Goal: Task Accomplishment & Management: Manage account settings

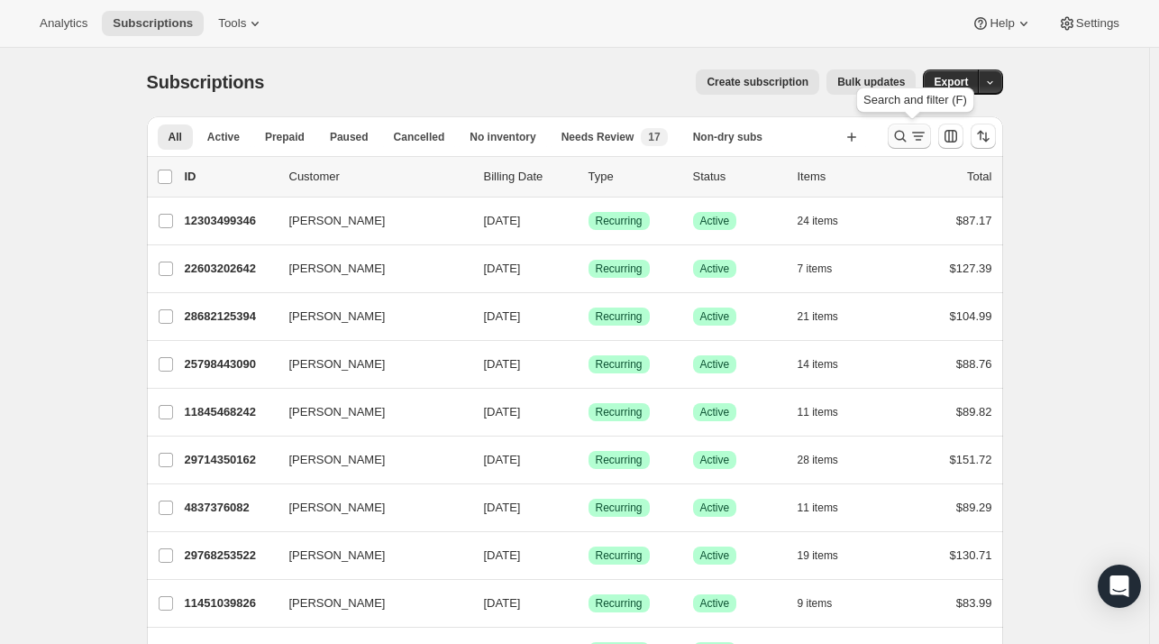
click at [910, 138] on icon "Search and filter results" at bounding box center [901, 136] width 18 height 18
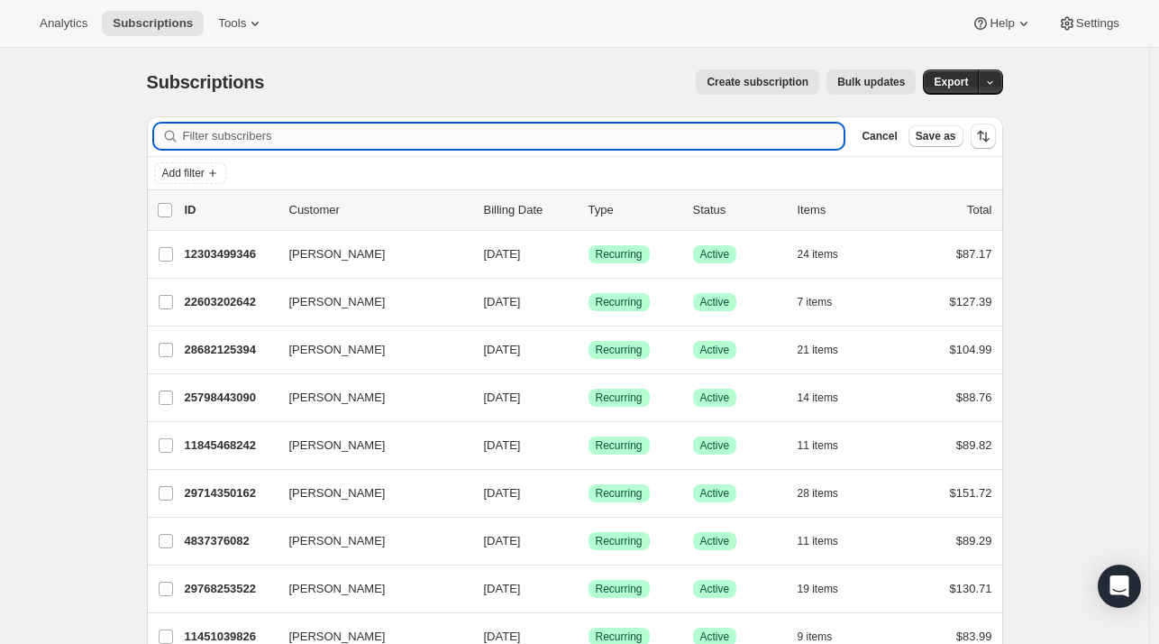
click at [508, 138] on input "Filter subscribers" at bounding box center [514, 135] width 662 height 25
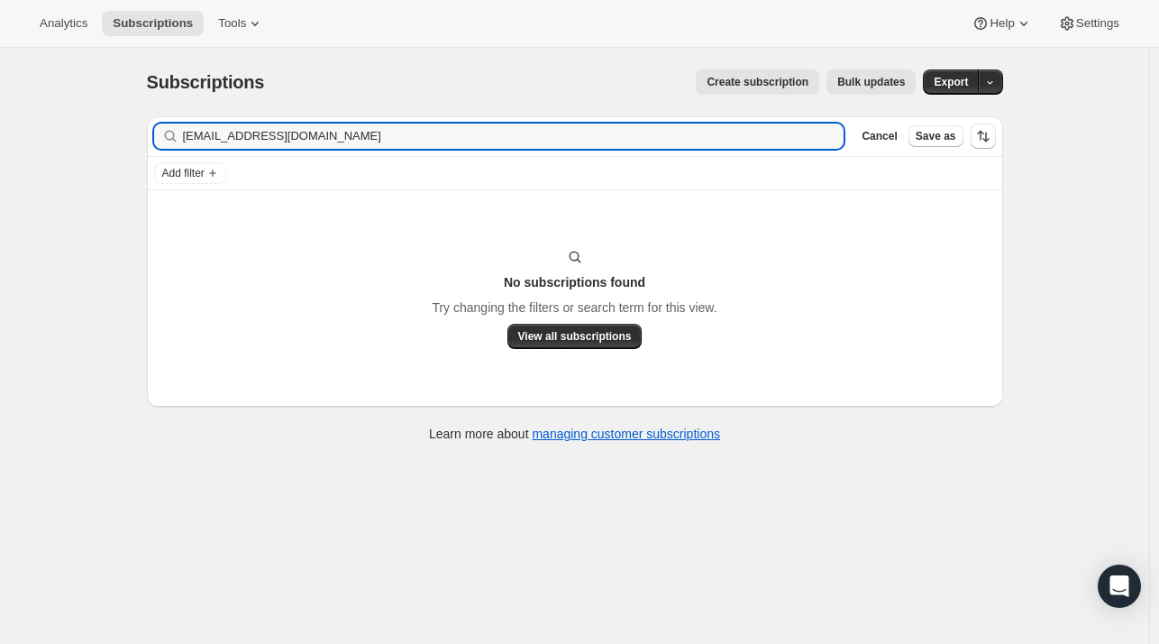
type input "rorymcoons@gmail.com"
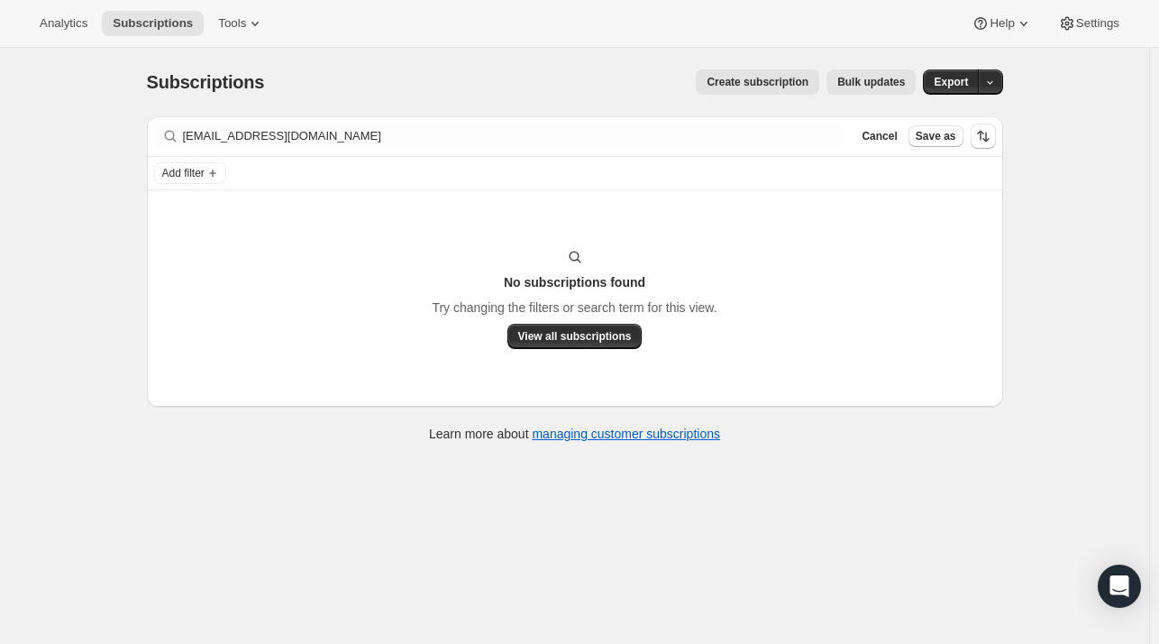
click at [885, 147] on div "Cancel Save as" at bounding box center [925, 135] width 141 height 25
click at [892, 138] on span "Cancel" at bounding box center [879, 136] width 35 height 14
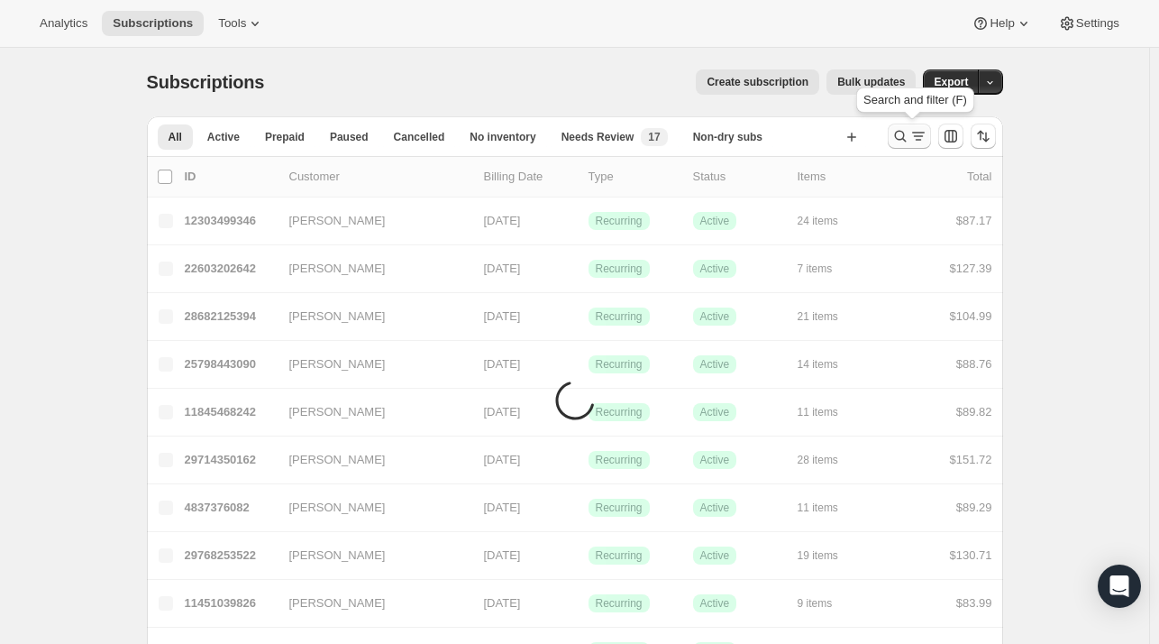
click at [910, 138] on icon "Search and filter results" at bounding box center [901, 136] width 18 height 18
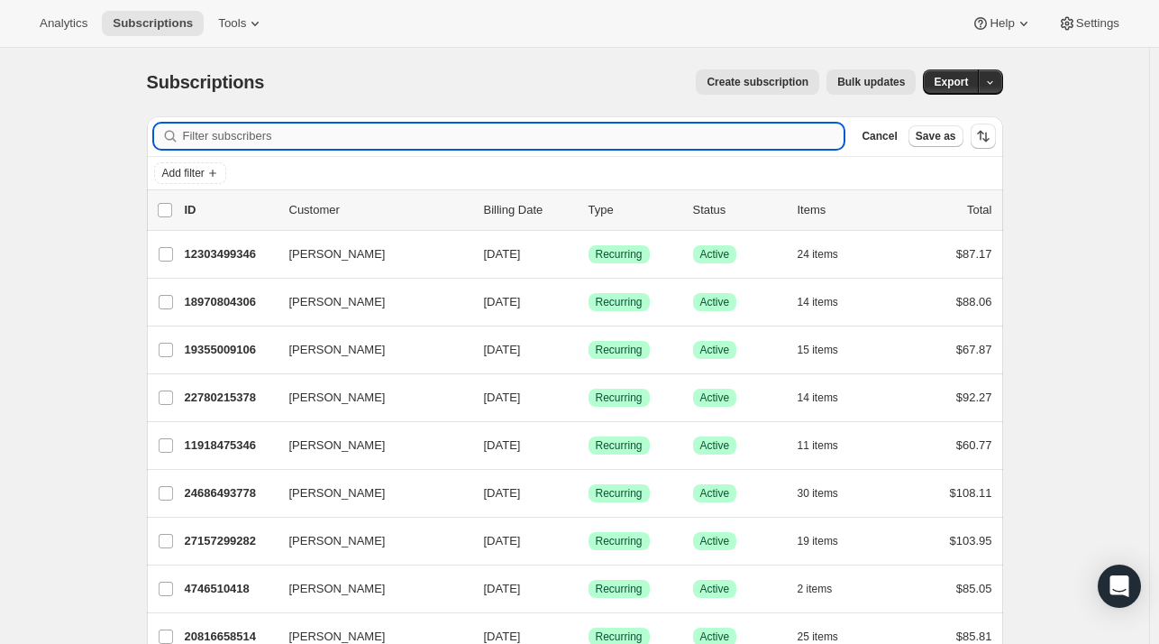
paste input "Rory Coons"
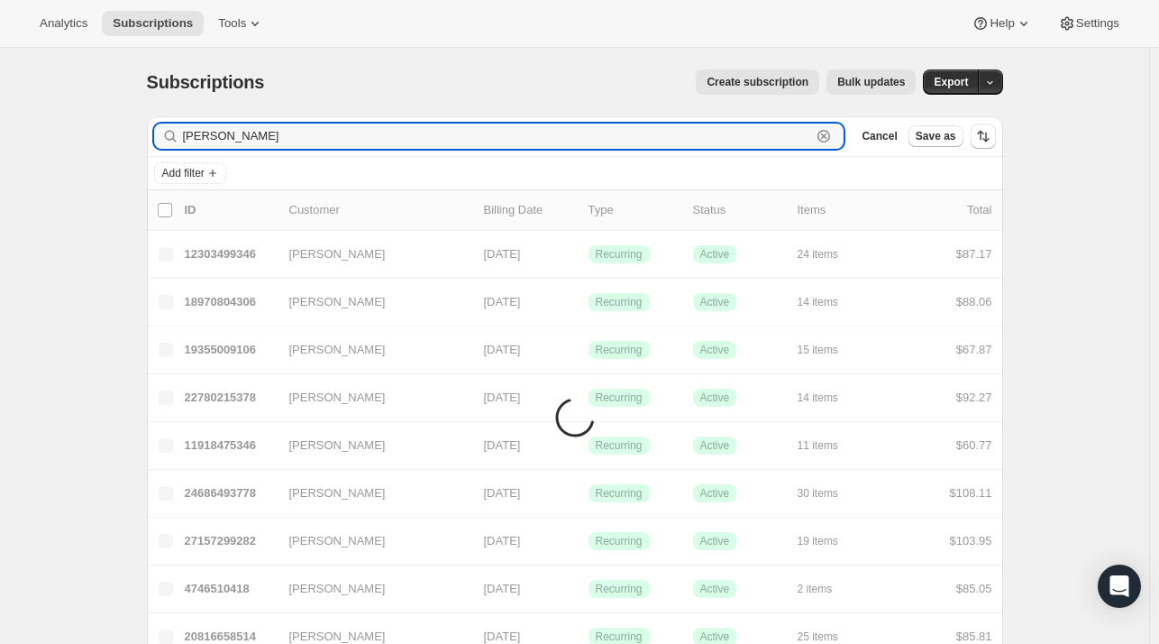
type input "Rory Coons"
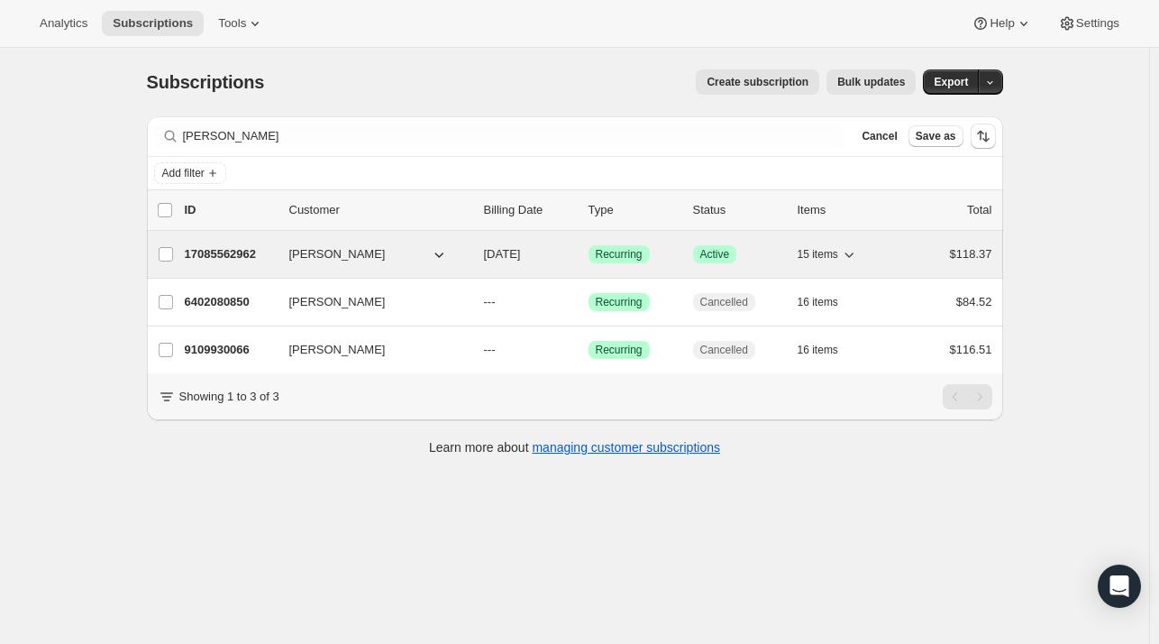
click at [289, 249] on div "17085562962 Rory Coons 10/31/2025 Success Recurring Success Active 15 items $11…" at bounding box center [589, 254] width 808 height 25
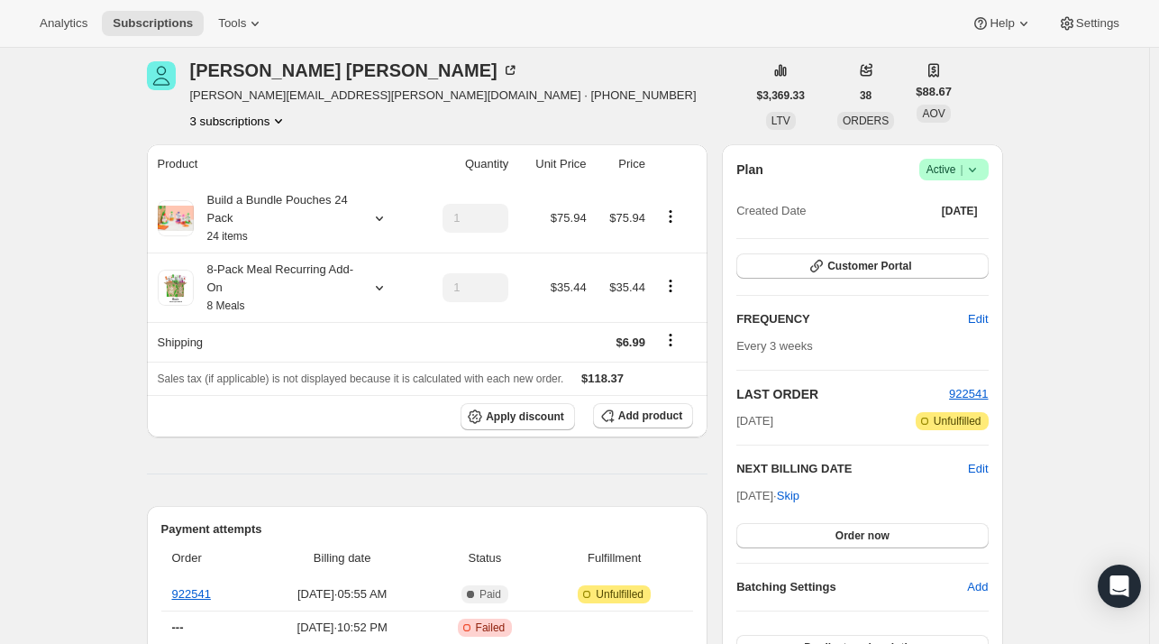
scroll to position [90, 0]
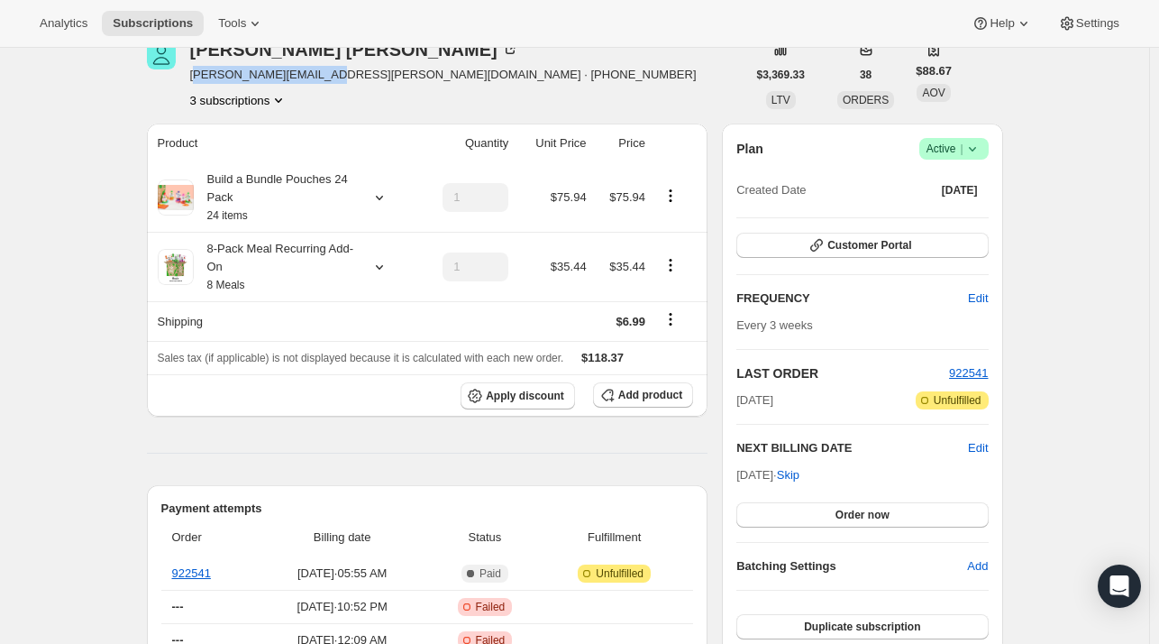
drag, startPoint x: 323, startPoint y: 77, endPoint x: 197, endPoint y: 74, distance: 126.2
click at [197, 74] on span "rory.m.coons@gmail.com · +12013348353" at bounding box center [443, 75] width 507 height 18
copy span "ory.m.coons@gmail.com"
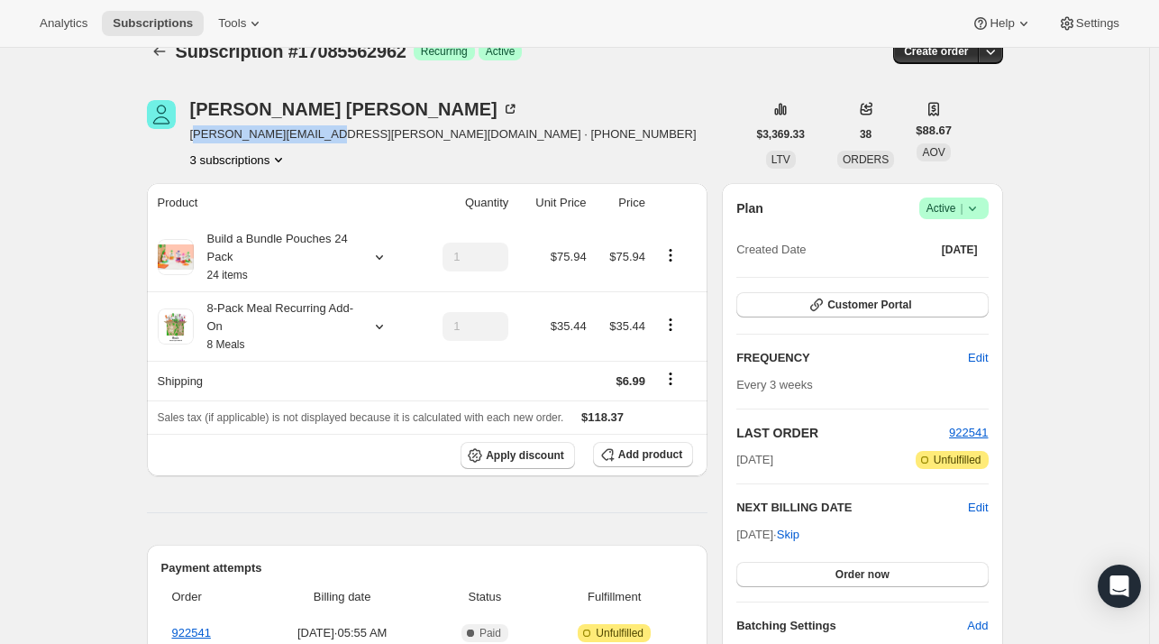
scroll to position [0, 0]
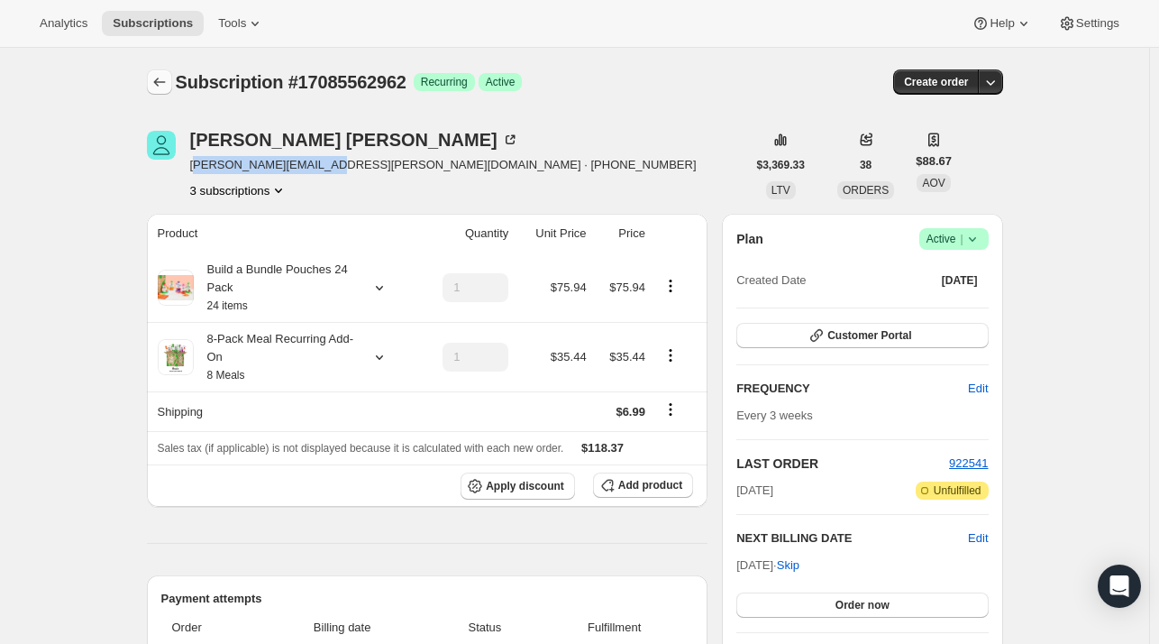
click at [160, 79] on icon "Subscriptions" at bounding box center [159, 82] width 12 height 9
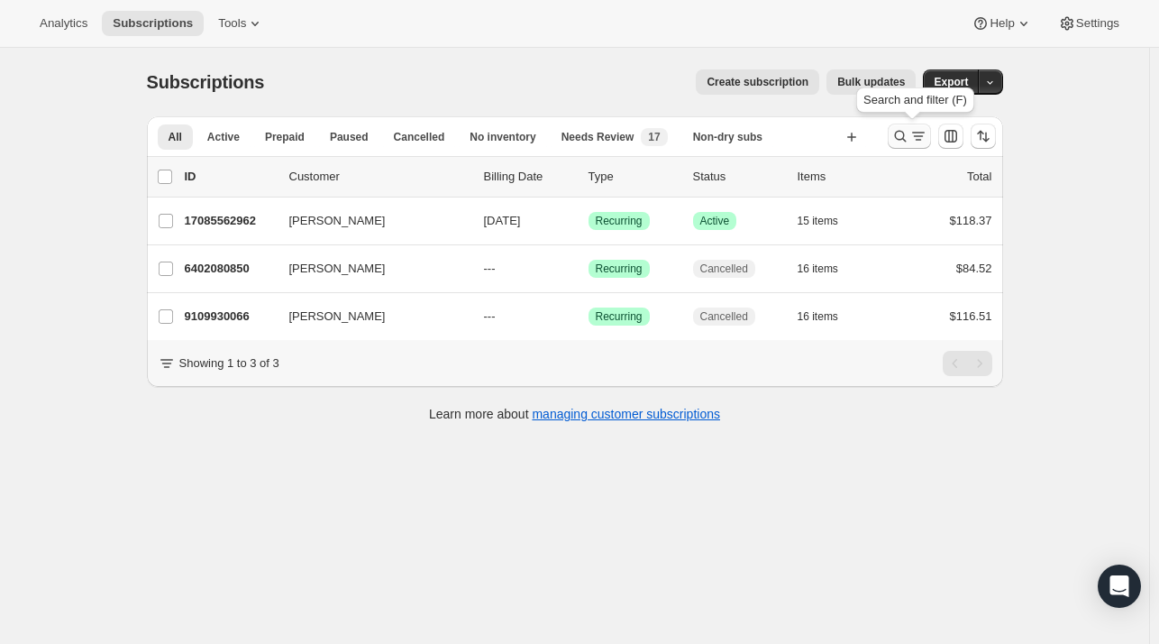
click at [893, 138] on button "Search and filter results" at bounding box center [909, 135] width 43 height 25
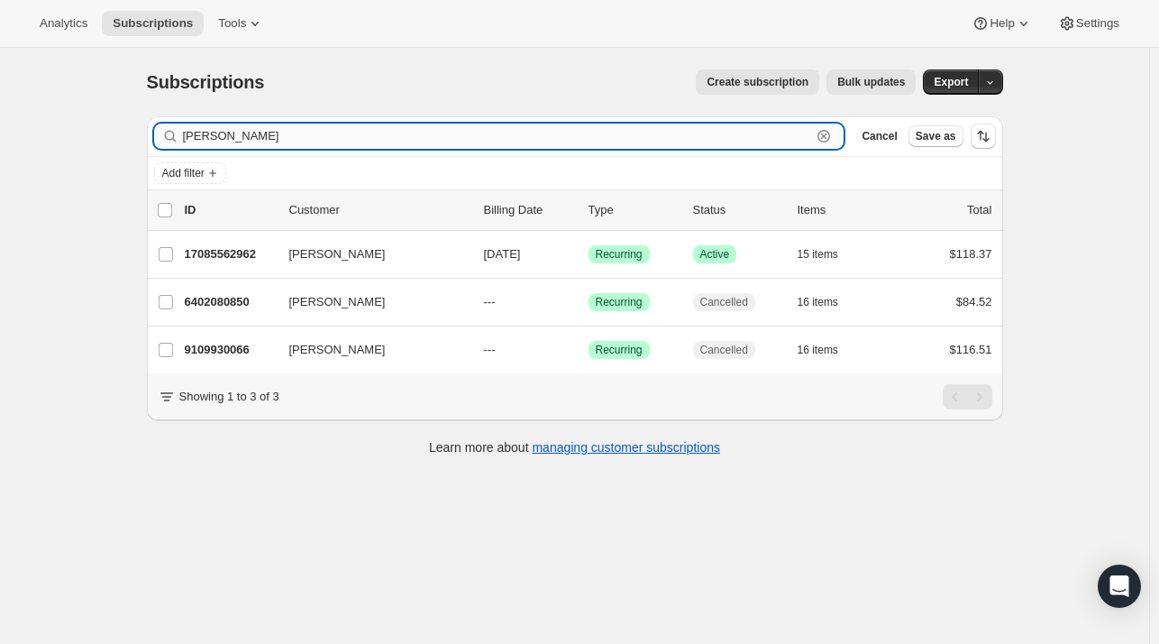
drag, startPoint x: 838, startPoint y: 137, endPoint x: 672, endPoint y: 134, distance: 166.8
click at [833, 138] on icon "button" at bounding box center [824, 136] width 18 height 18
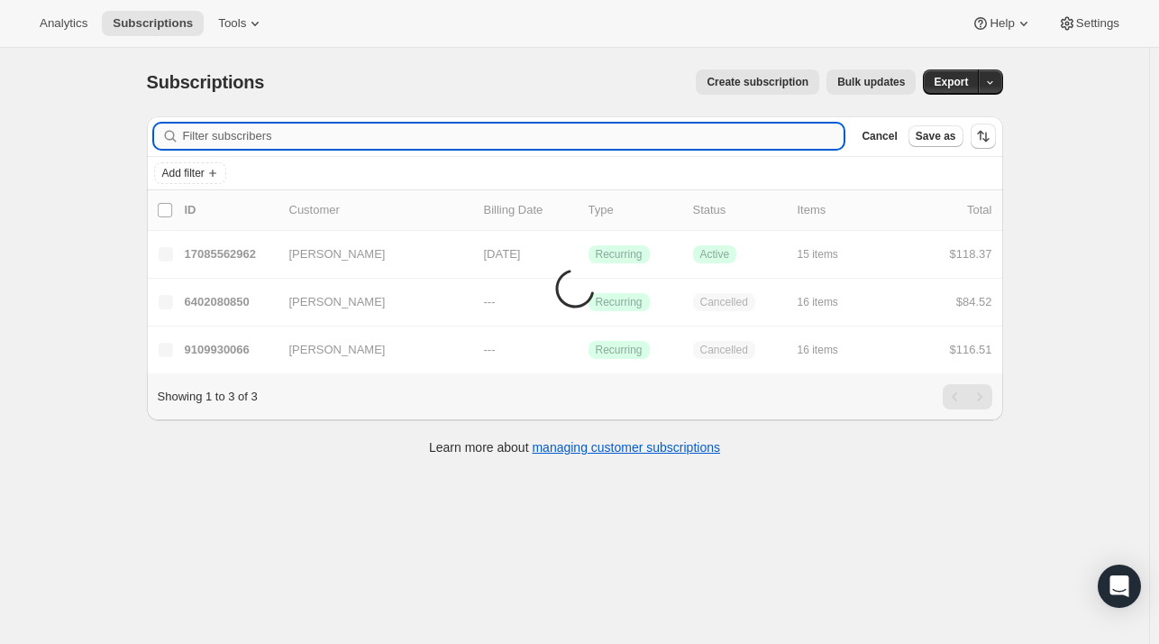
paste input "nfabruno@aol.com"
type input "nfabruno@aol.com"
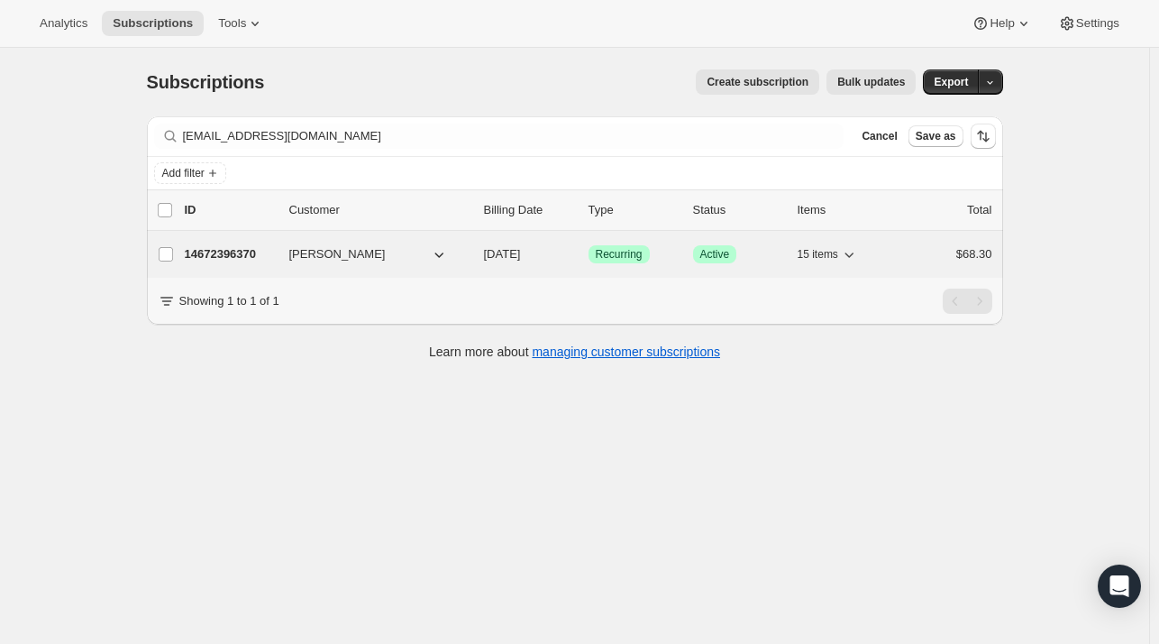
click at [215, 248] on p "14672396370" at bounding box center [230, 254] width 90 height 18
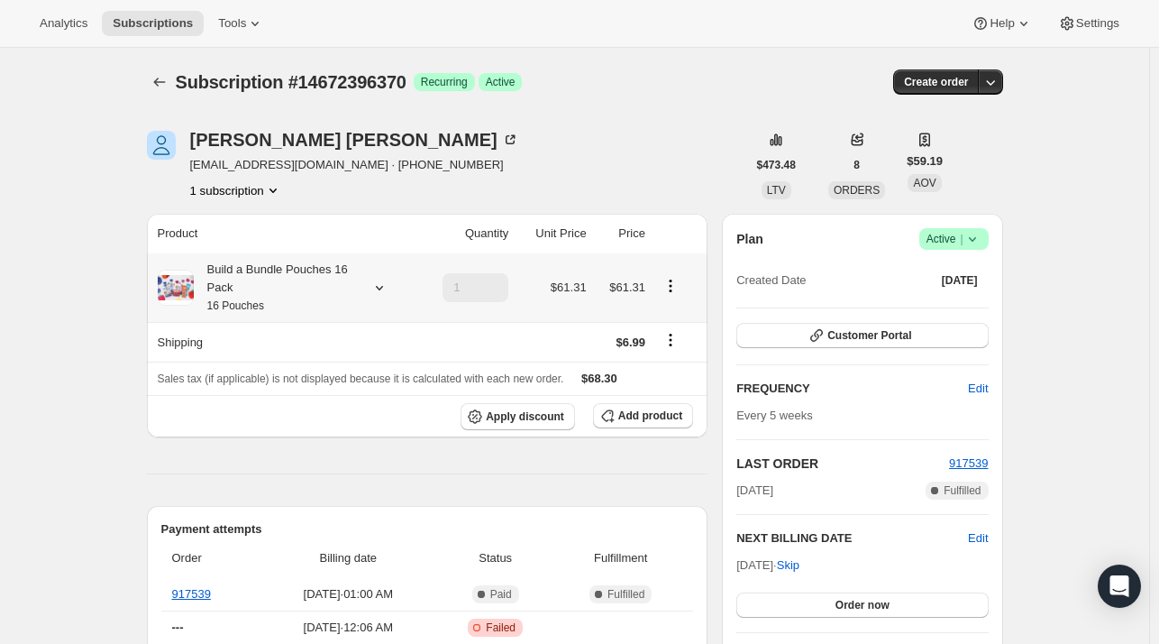
click at [380, 286] on icon at bounding box center [379, 288] width 18 height 18
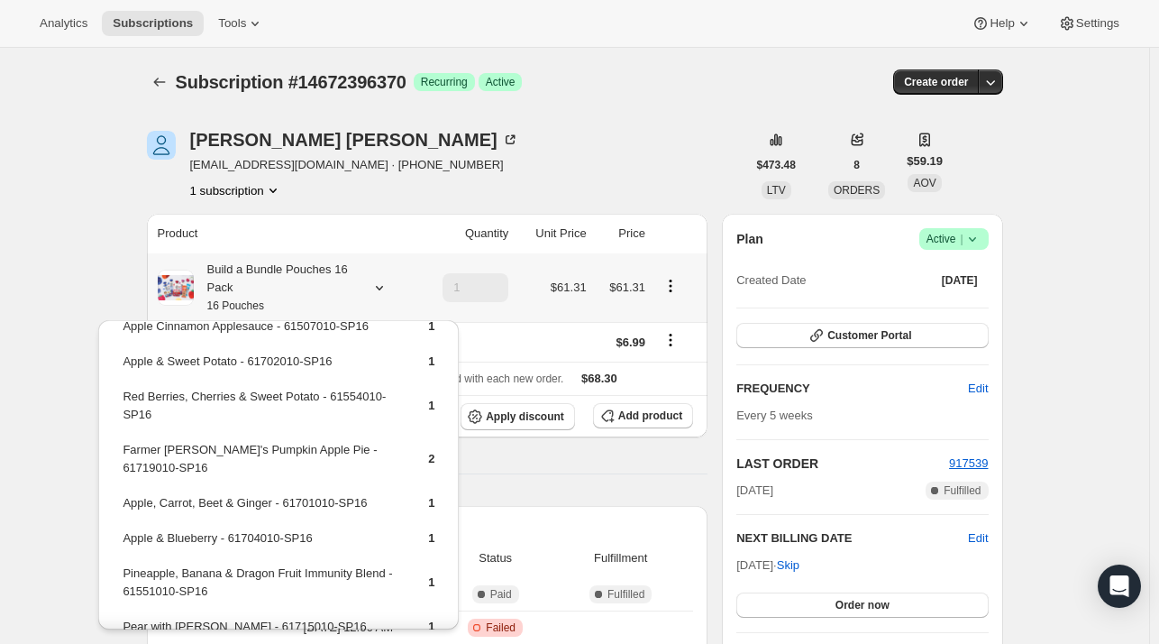
scroll to position [90, 0]
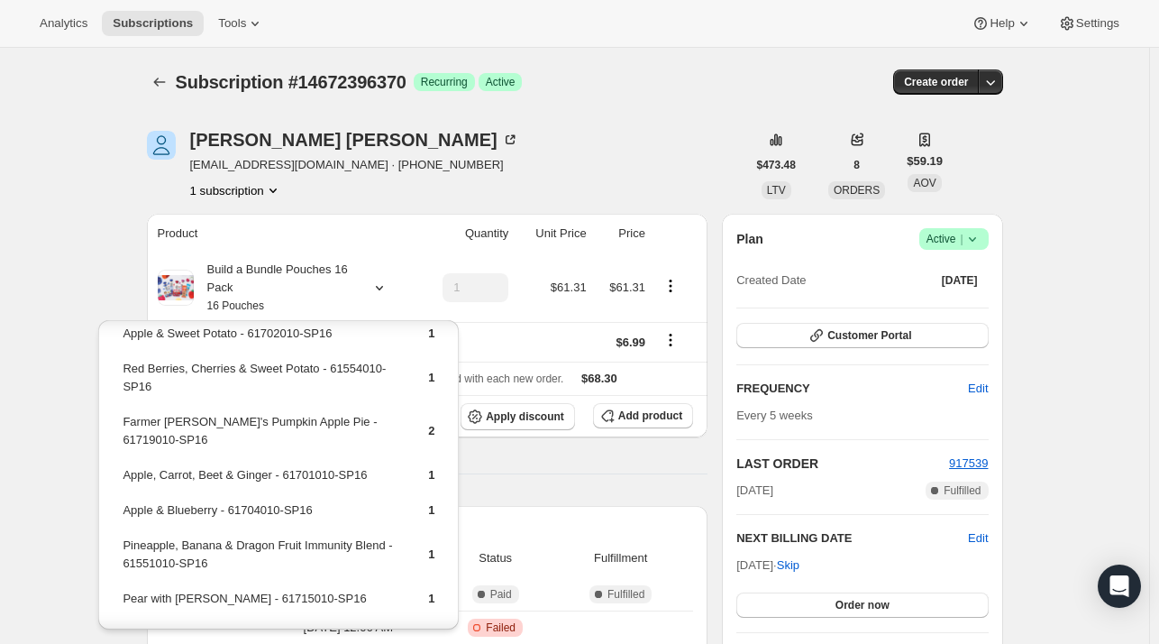
click at [458, 140] on div "Nancy Bruno nfabruno@aol.com · +15182253539 1 subscription" at bounding box center [446, 165] width 599 height 69
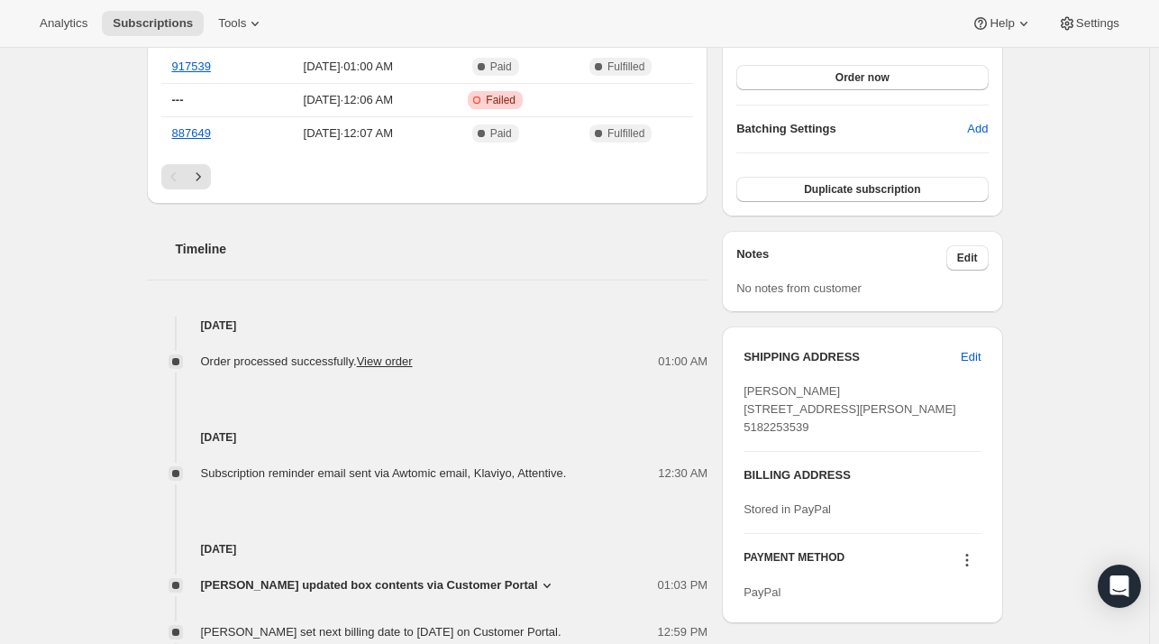
scroll to position [361, 0]
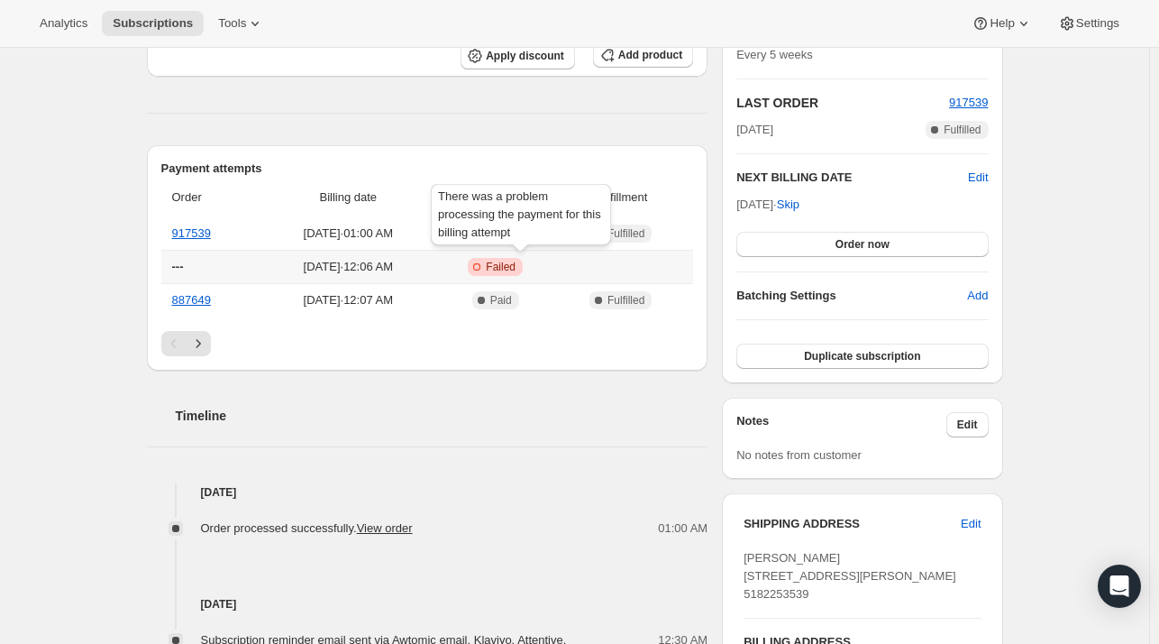
click at [480, 264] on icon at bounding box center [476, 266] width 7 height 7
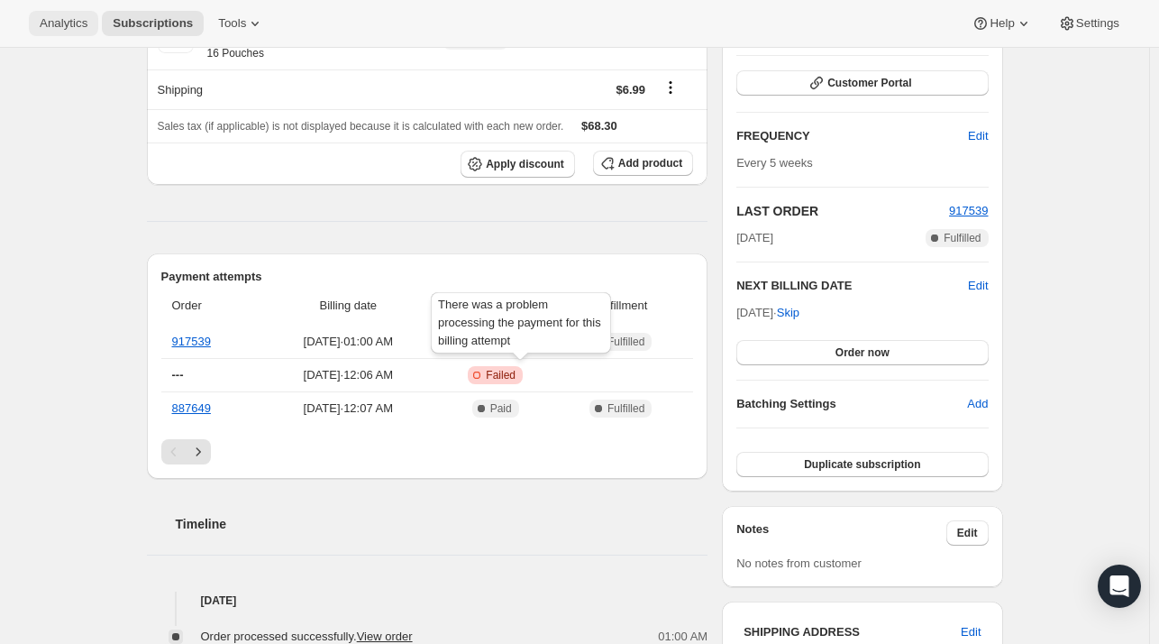
scroll to position [270, 0]
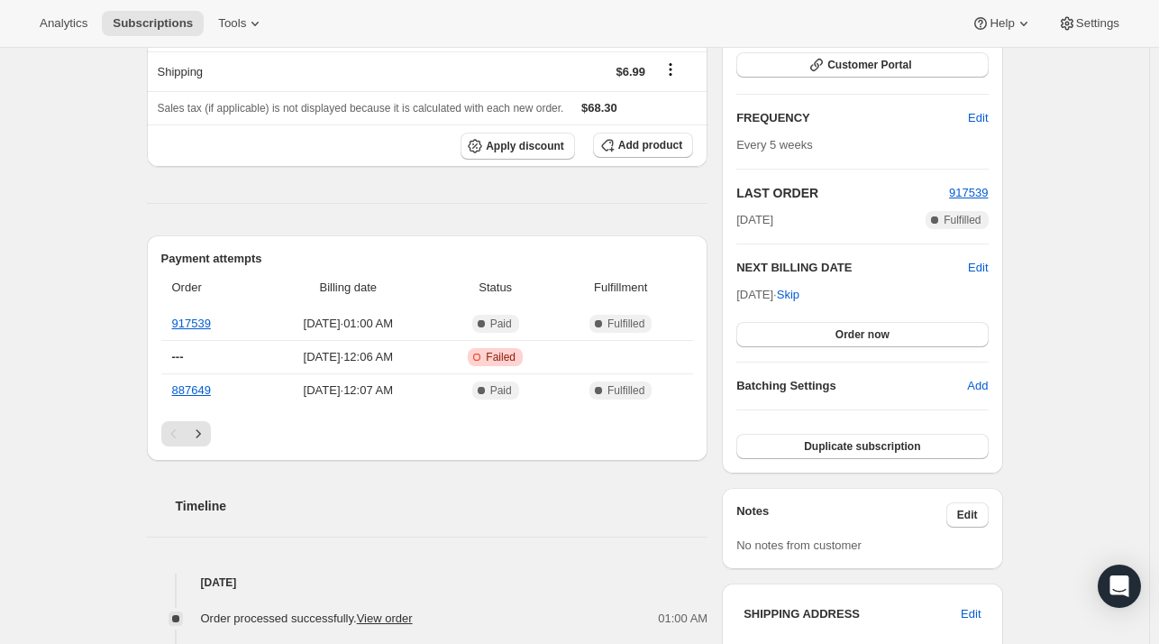
click at [79, 289] on div "Subscription #14672396370. This page is ready Subscription #14672396370 Success…" at bounding box center [574, 653] width 1149 height 1753
click at [124, 298] on div "Subscription #14672396370. This page is ready Subscription #14672396370 Success…" at bounding box center [574, 653] width 1149 height 1753
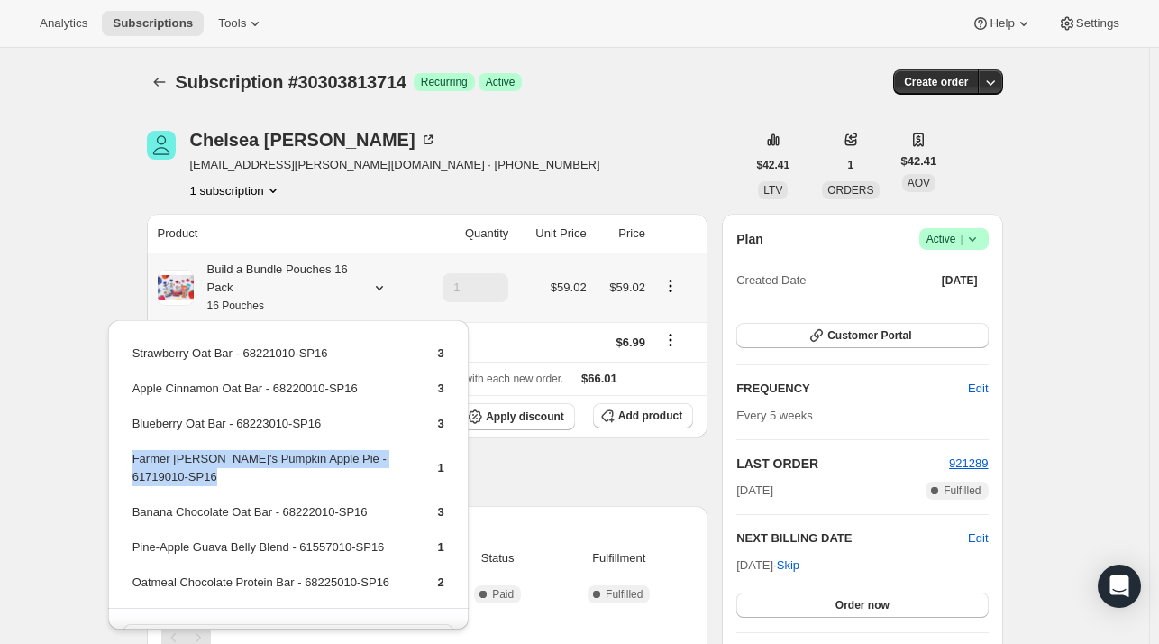
drag, startPoint x: 393, startPoint y: 455, endPoint x: 130, endPoint y: 462, distance: 263.3
click at [132, 462] on tr "Farmer Jen's Pumpkin Apple Pie - 61719010-SP16 1" at bounding box center [289, 474] width 314 height 51
copy td "Farmer Jen's Pumpkin Apple Pie - 61719010-SP16"
click at [654, 403] on button "Add product" at bounding box center [643, 415] width 100 height 25
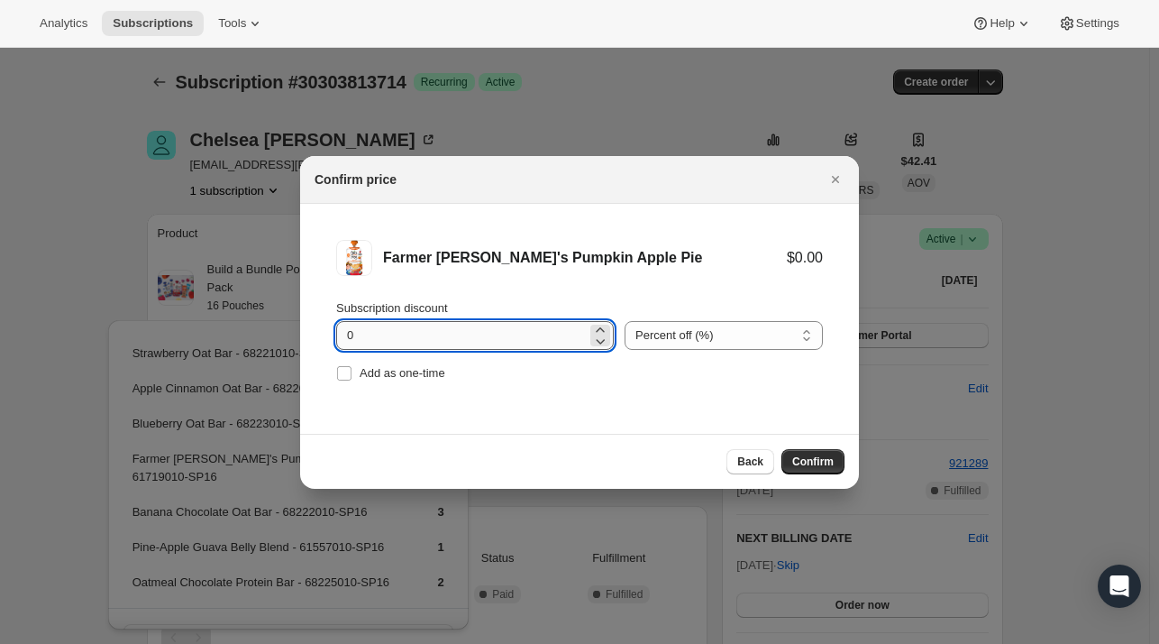
click at [397, 336] on input "0" at bounding box center [461, 335] width 251 height 29
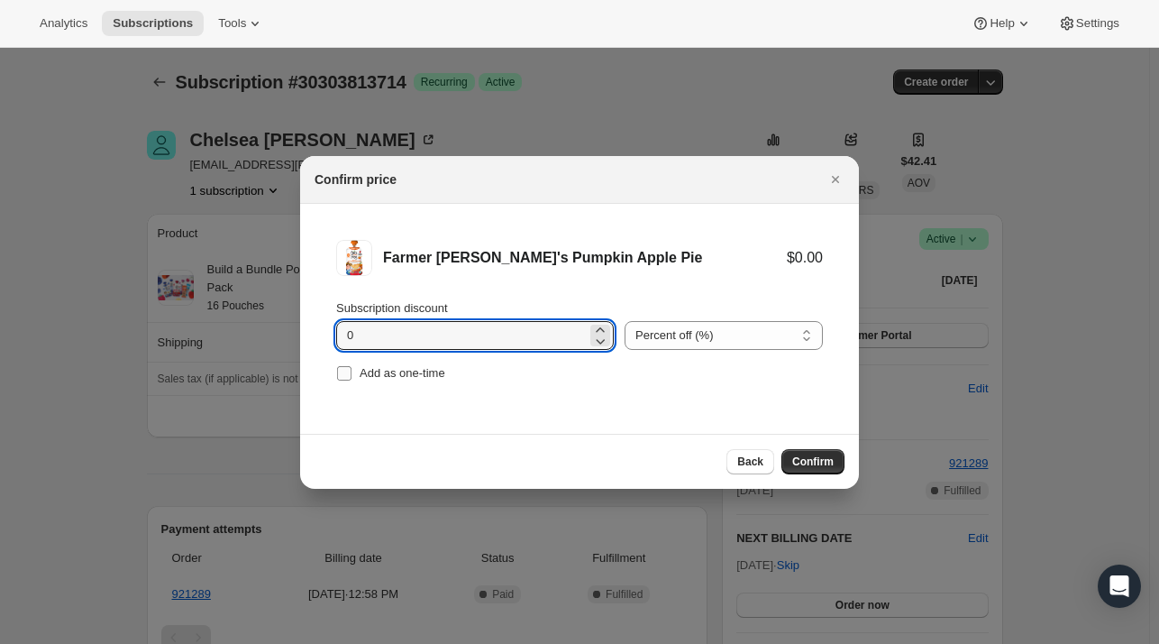
click at [379, 378] on span "Add as one-time" at bounding box center [403, 373] width 86 height 14
click at [352, 378] on input "Add as one-time" at bounding box center [344, 373] width 14 height 14
checkbox input "true"
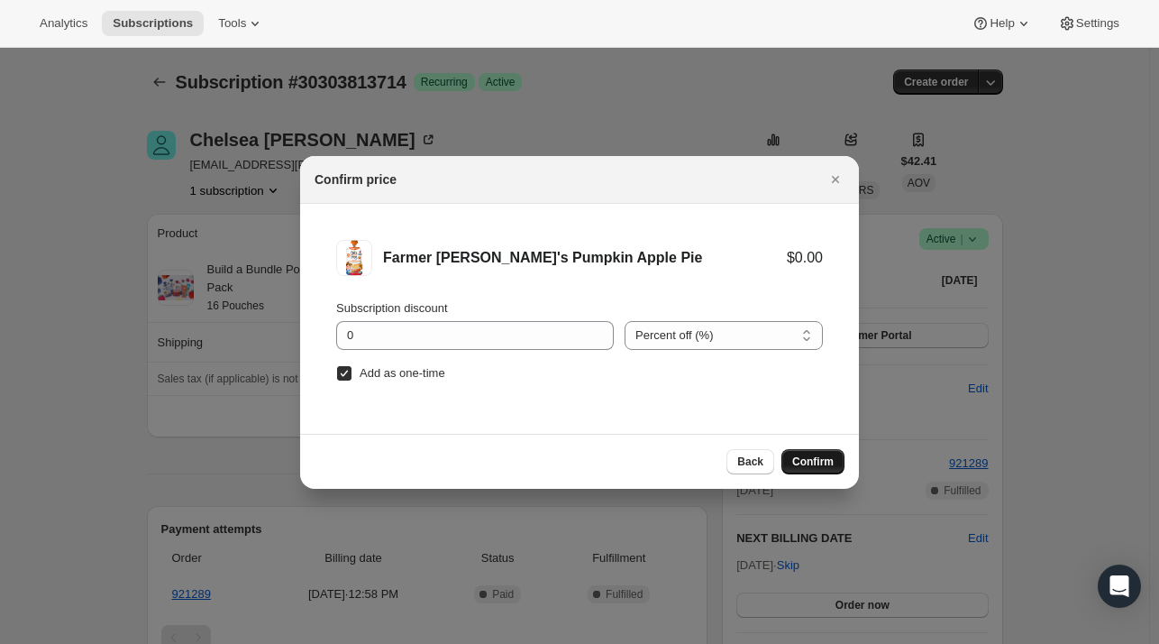
click at [812, 462] on span "Confirm" at bounding box center [812, 461] width 41 height 14
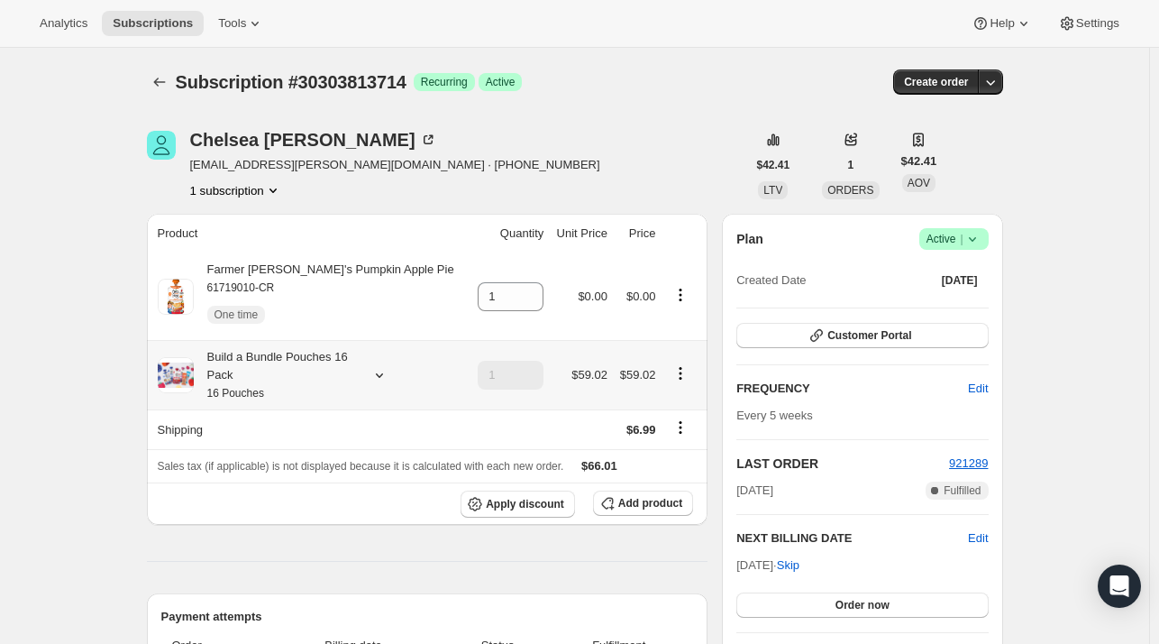
click at [386, 377] on icon at bounding box center [379, 375] width 18 height 18
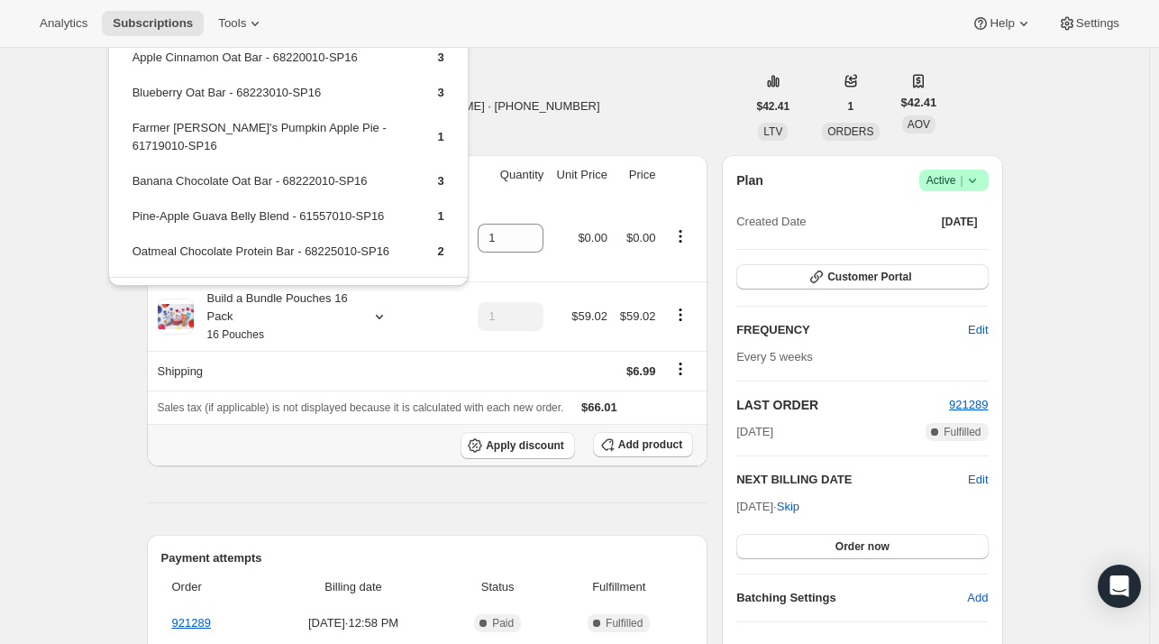
scroll to position [90, 0]
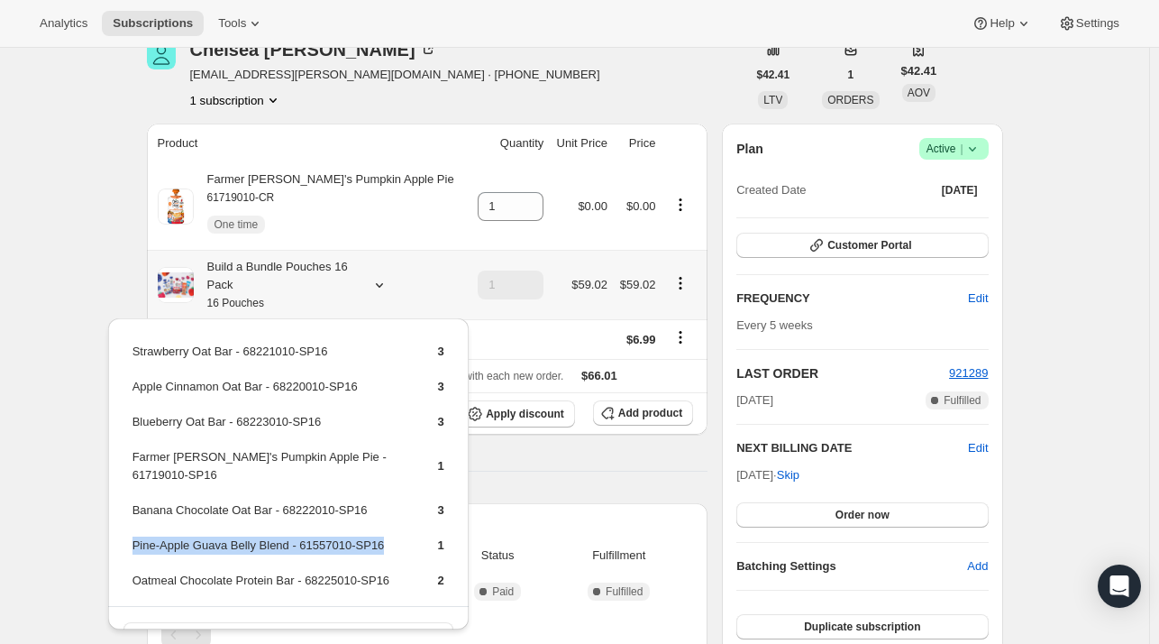
drag, startPoint x: 281, startPoint y: 526, endPoint x: 131, endPoint y: 527, distance: 150.5
click at [132, 535] on td "Pine-Apple Guava Belly Blend - 61557010-SP16" at bounding box center [270, 551] width 276 height 33
copy td "Pine-Apple Guava Belly Blend - 61557010-SP16"
click at [624, 407] on span "Add product" at bounding box center [650, 413] width 64 height 14
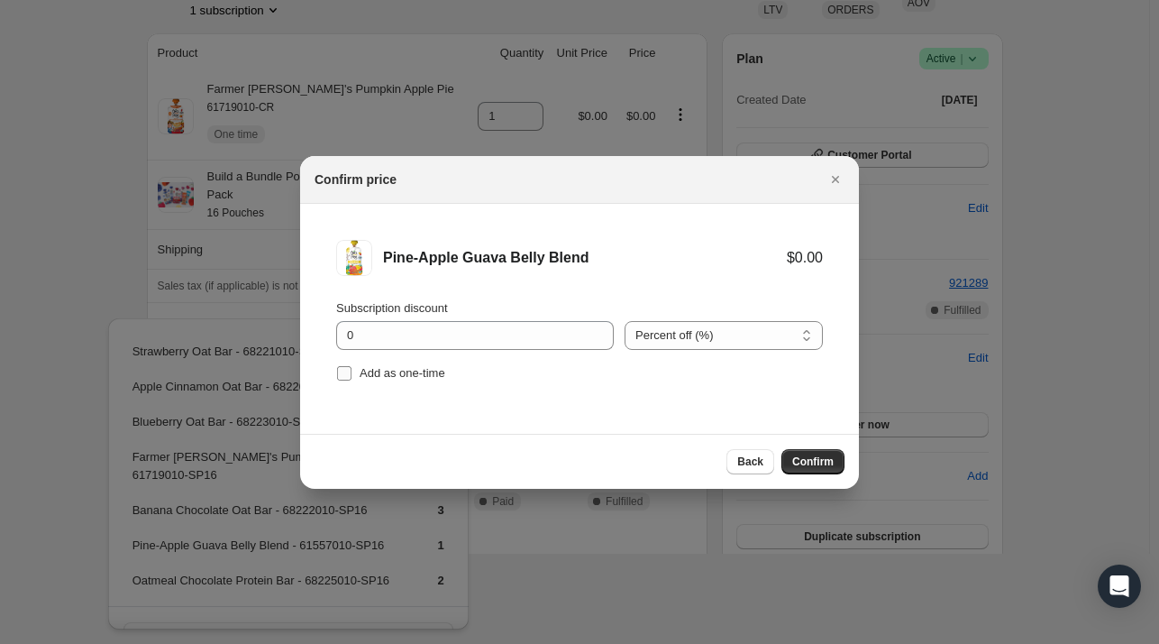
click at [364, 377] on span "Add as one-time" at bounding box center [403, 373] width 86 height 14
click at [352, 377] on input "Add as one-time" at bounding box center [344, 373] width 14 height 14
checkbox input "true"
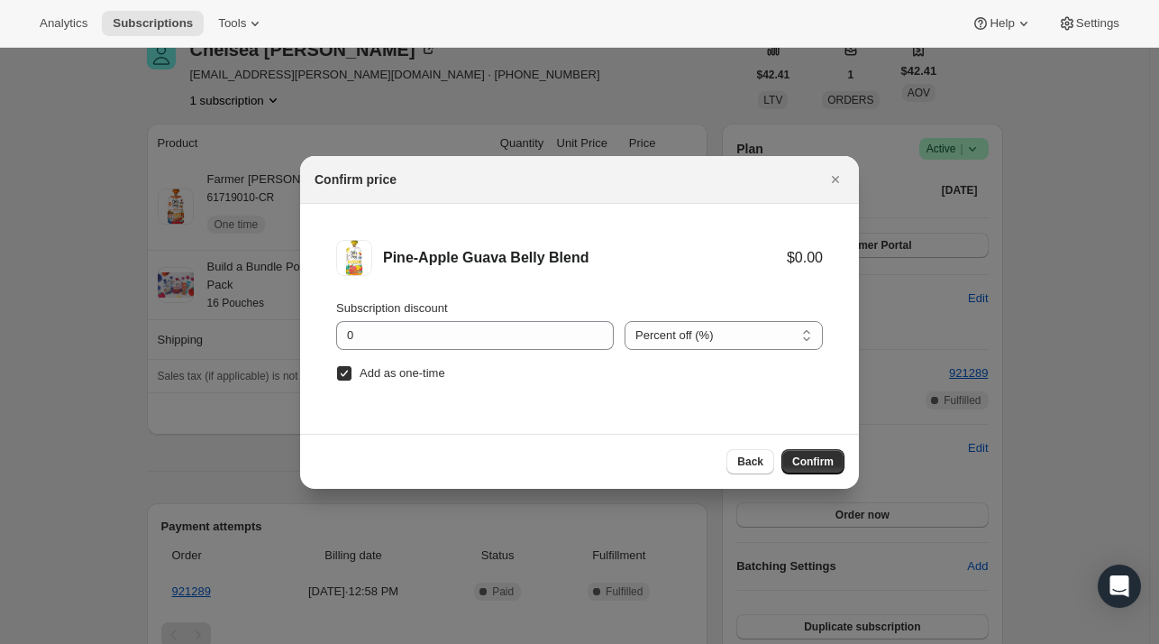
scroll to position [0, 0]
click at [805, 462] on span "Confirm" at bounding box center [812, 461] width 41 height 14
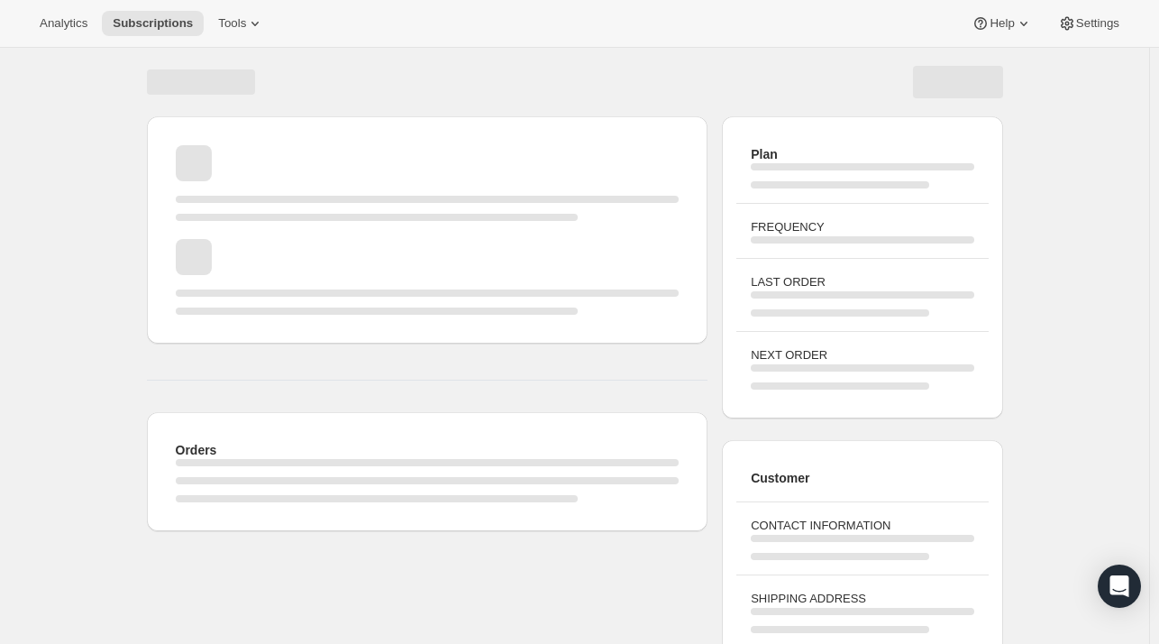
scroll to position [90, 0]
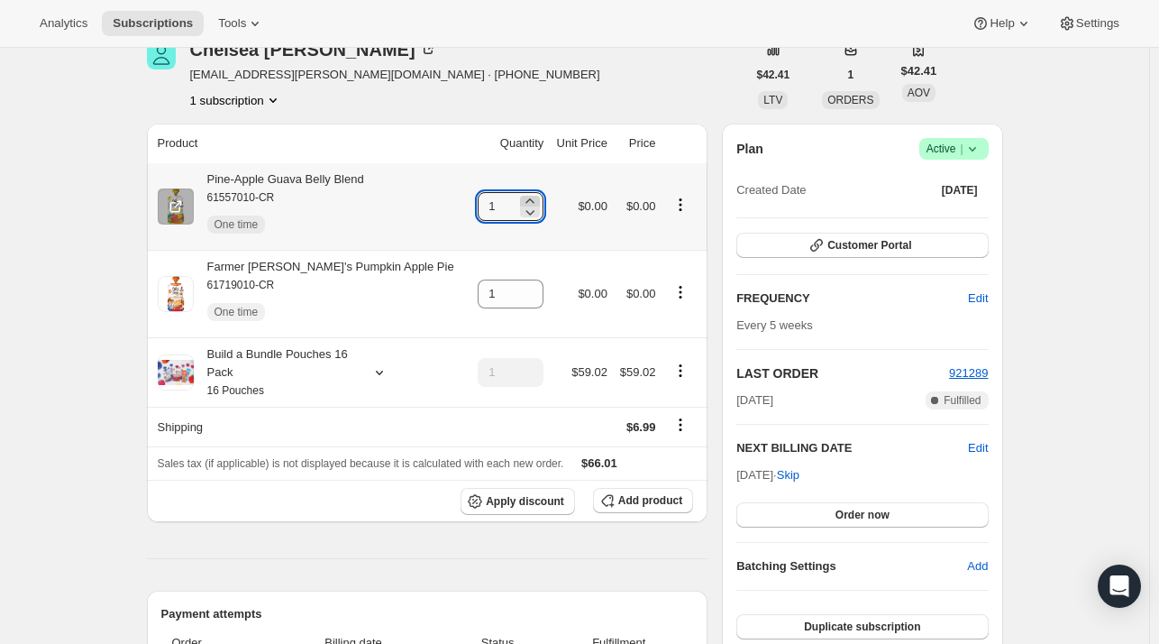
click at [521, 198] on icon at bounding box center [530, 201] width 18 height 18
type input "2"
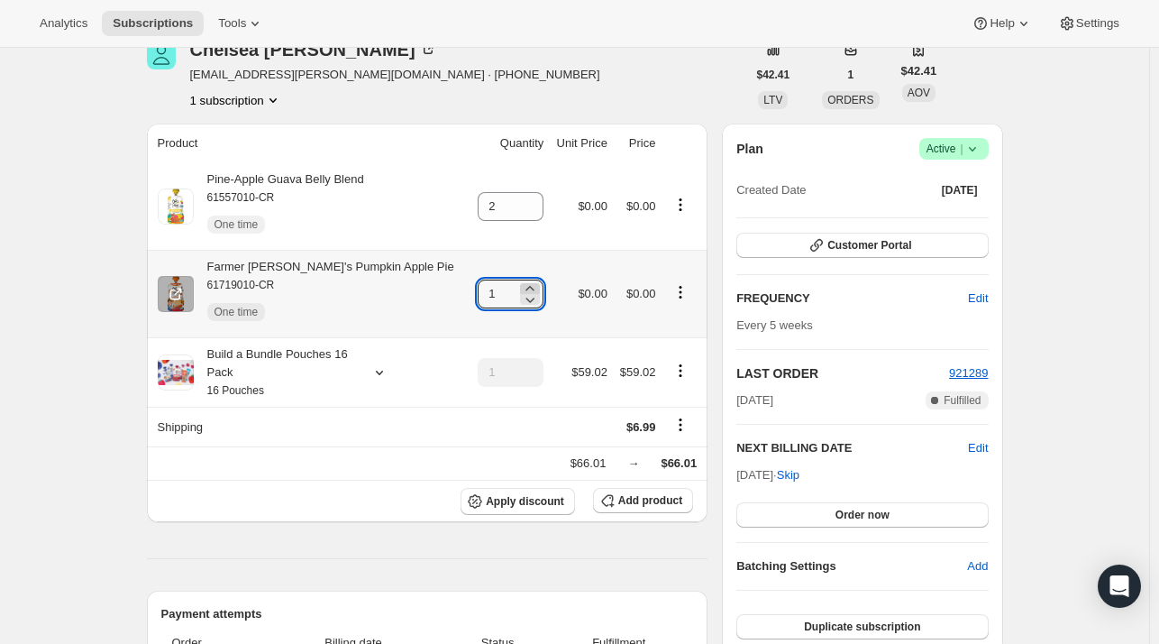
click at [521, 282] on icon at bounding box center [530, 288] width 18 height 18
click at [521, 286] on icon at bounding box center [530, 288] width 18 height 18
type input "3"
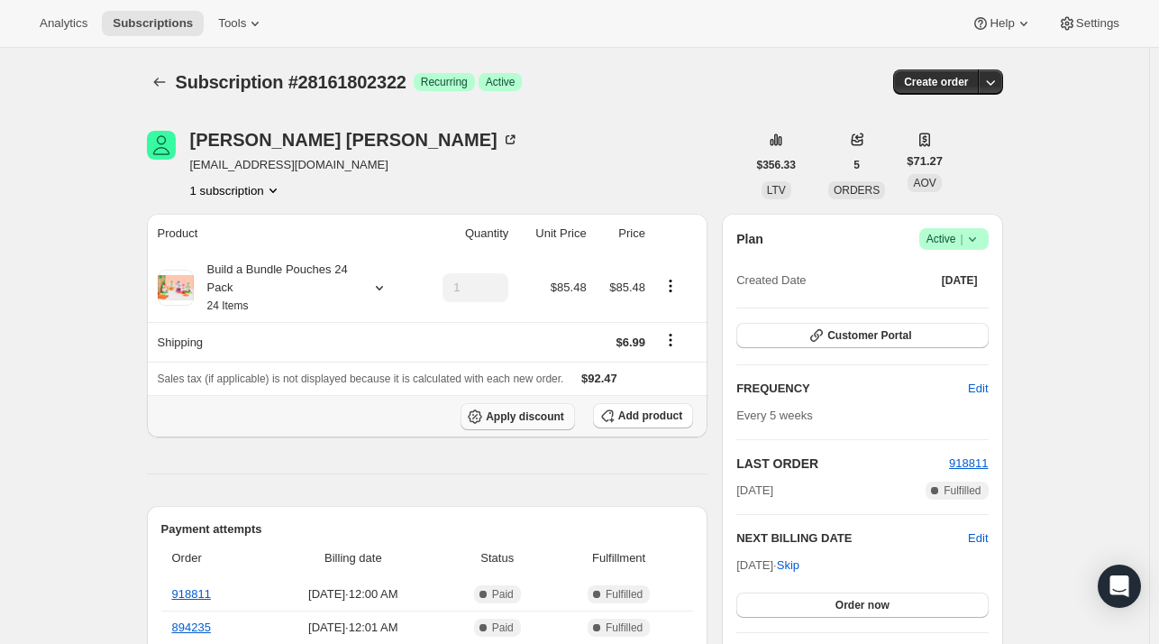
click at [544, 419] on span "Apply discount" at bounding box center [525, 416] width 78 height 14
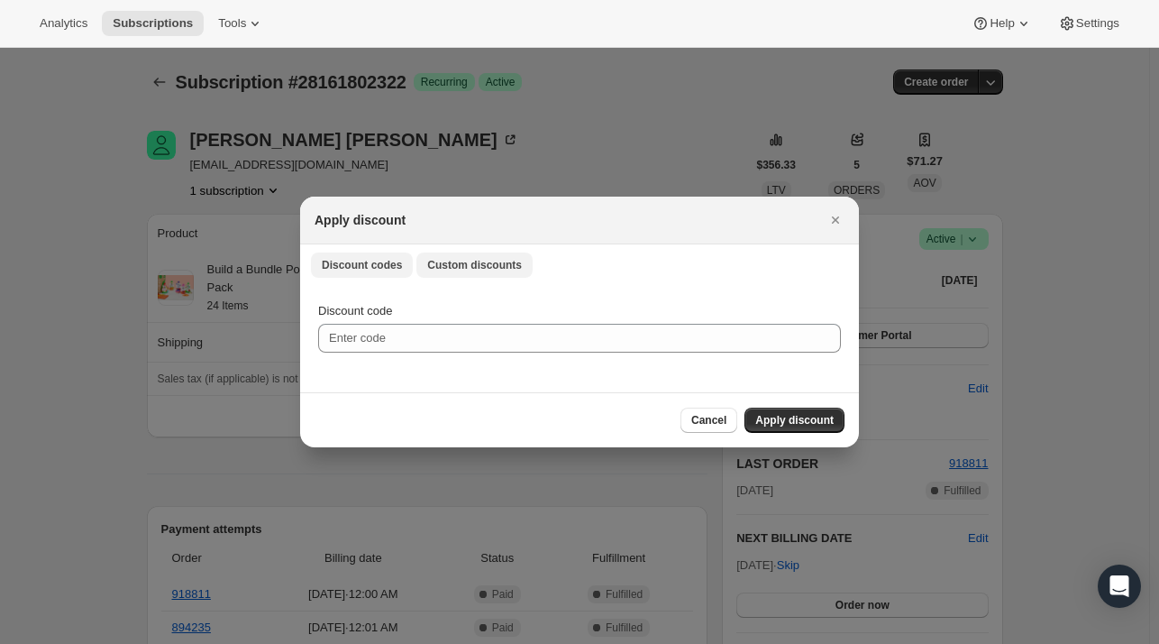
click at [454, 264] on span "Custom discounts" at bounding box center [474, 265] width 95 height 14
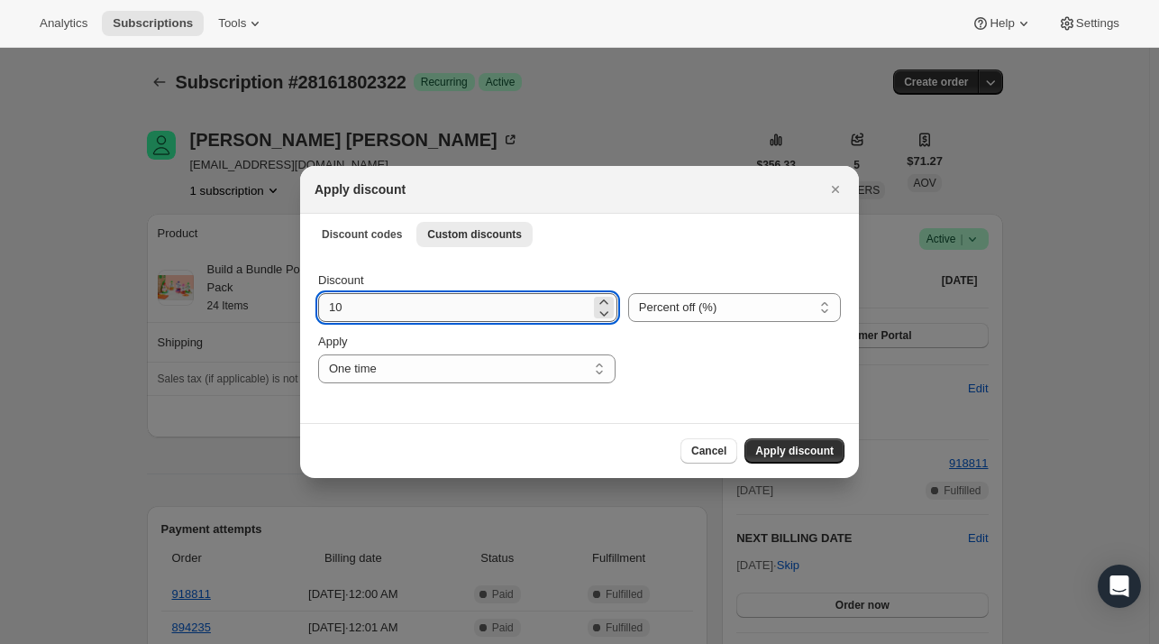
drag, startPoint x: 394, startPoint y: 301, endPoint x: 514, endPoint y: 315, distance: 120.7
click at [397, 306] on input "10" at bounding box center [454, 307] width 272 height 29
type input "15"
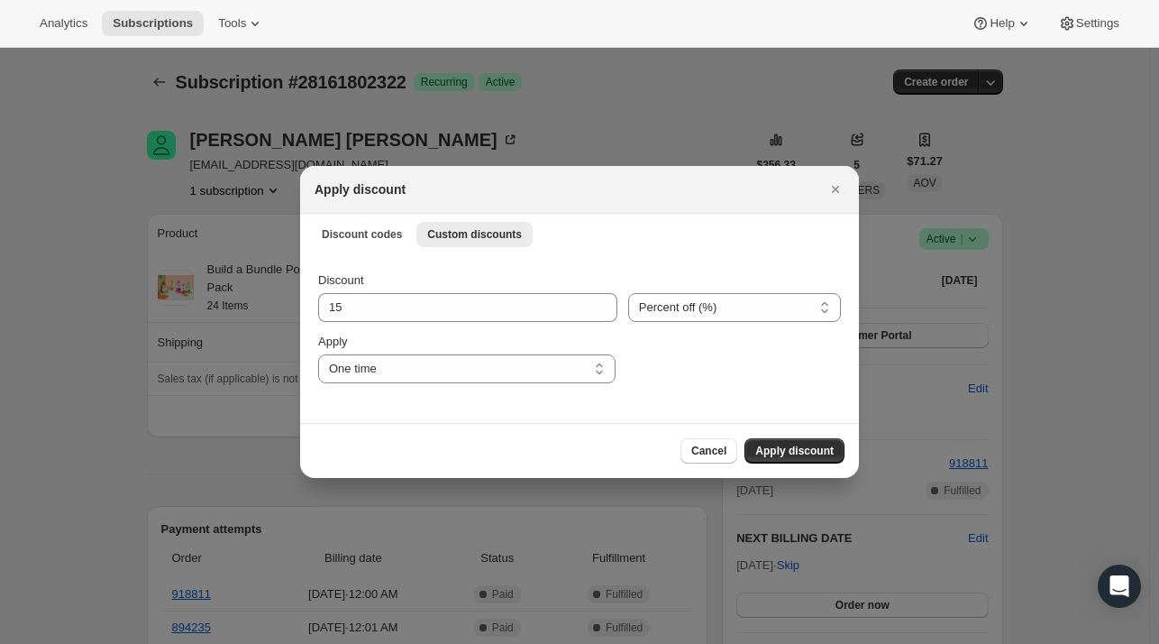
click at [805, 444] on span "Apply discount" at bounding box center [794, 451] width 78 height 14
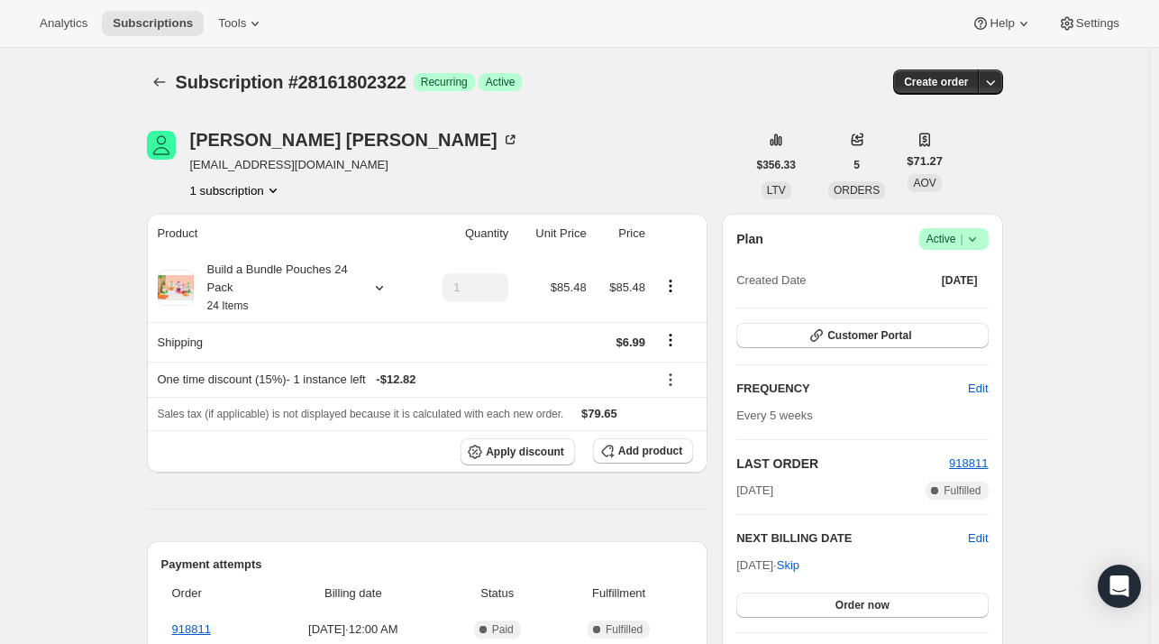
drag, startPoint x: 164, startPoint y: 95, endPoint x: 151, endPoint y: 93, distance: 12.7
click at [163, 95] on div "Subscription #28161802322. This page is ready Subscription #28161802322 Success…" at bounding box center [575, 82] width 856 height 69
click at [155, 88] on icon "Subscriptions" at bounding box center [160, 82] width 18 height 18
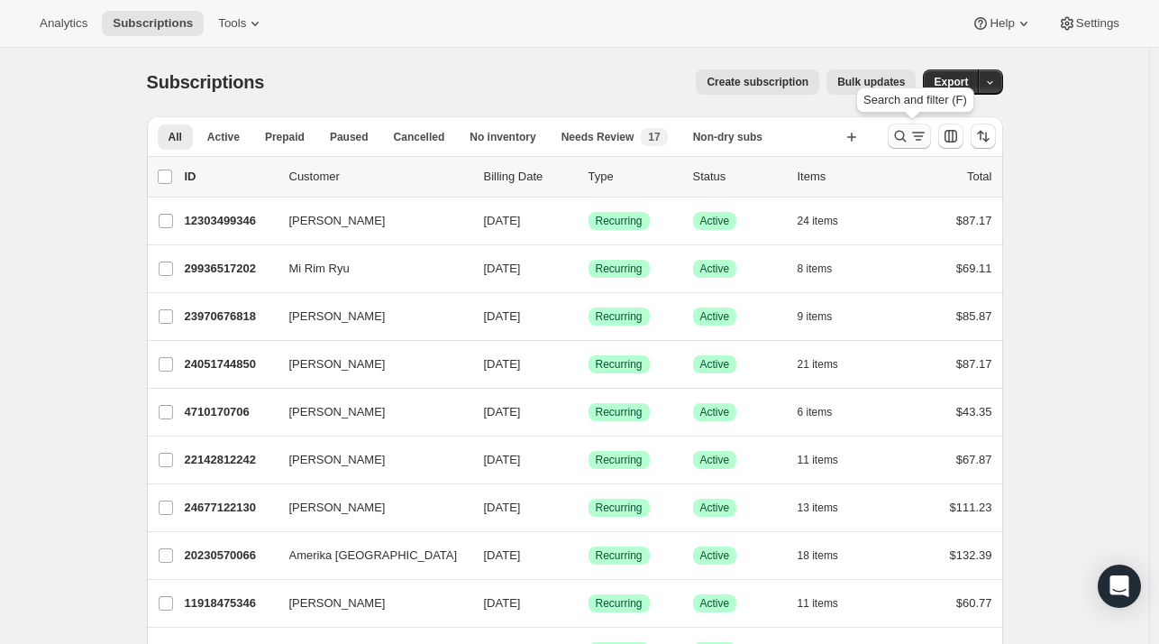
click at [914, 142] on icon "Search and filter results" at bounding box center [919, 136] width 18 height 18
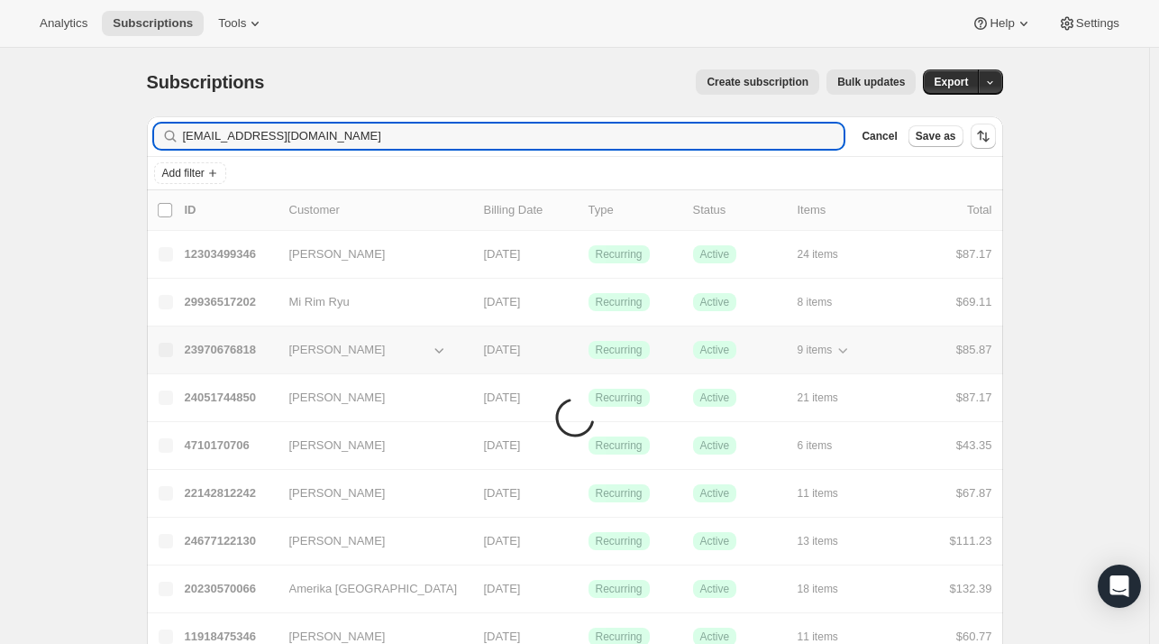
type input "[EMAIL_ADDRESS][DOMAIN_NAME]"
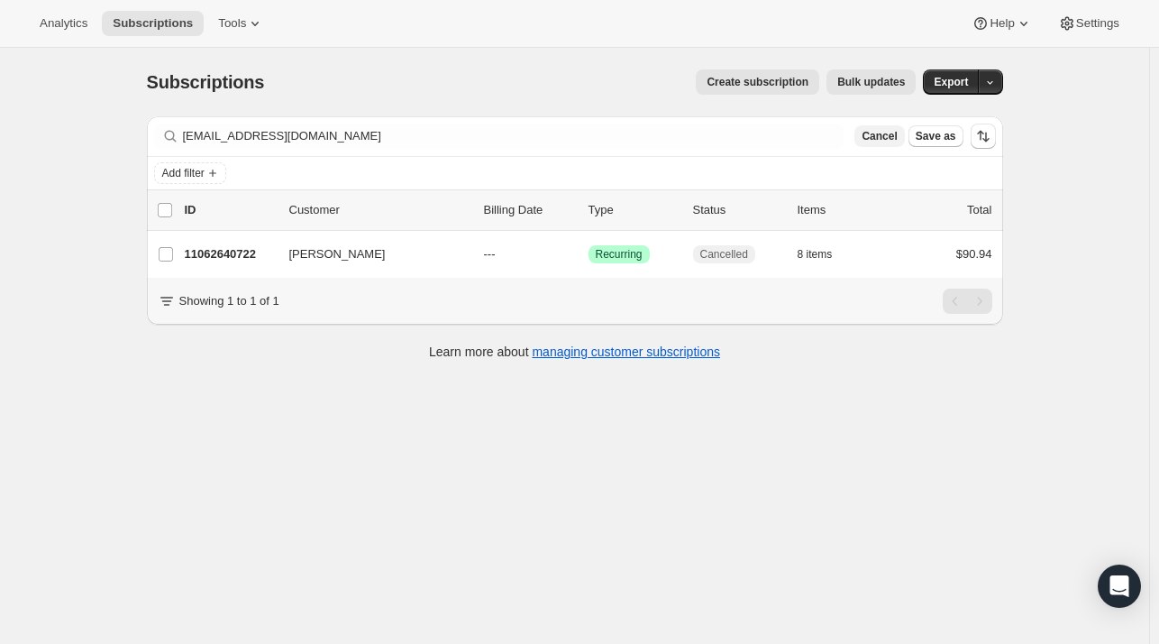
click at [887, 138] on span "Cancel" at bounding box center [879, 136] width 35 height 14
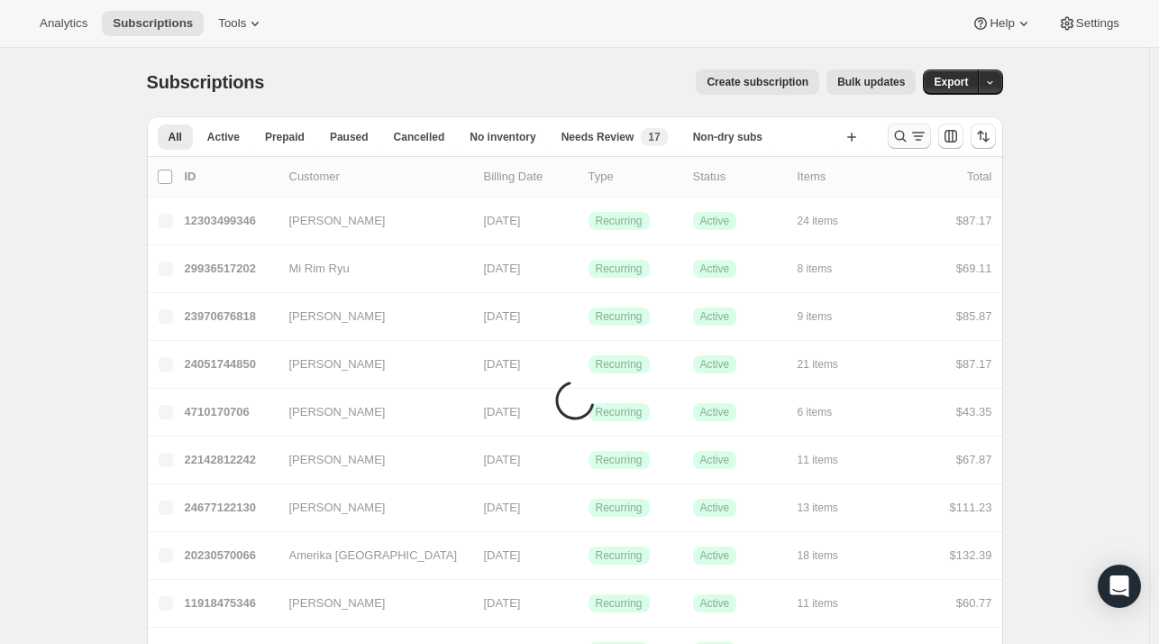
click at [910, 133] on icon "Search and filter results" at bounding box center [901, 136] width 18 height 18
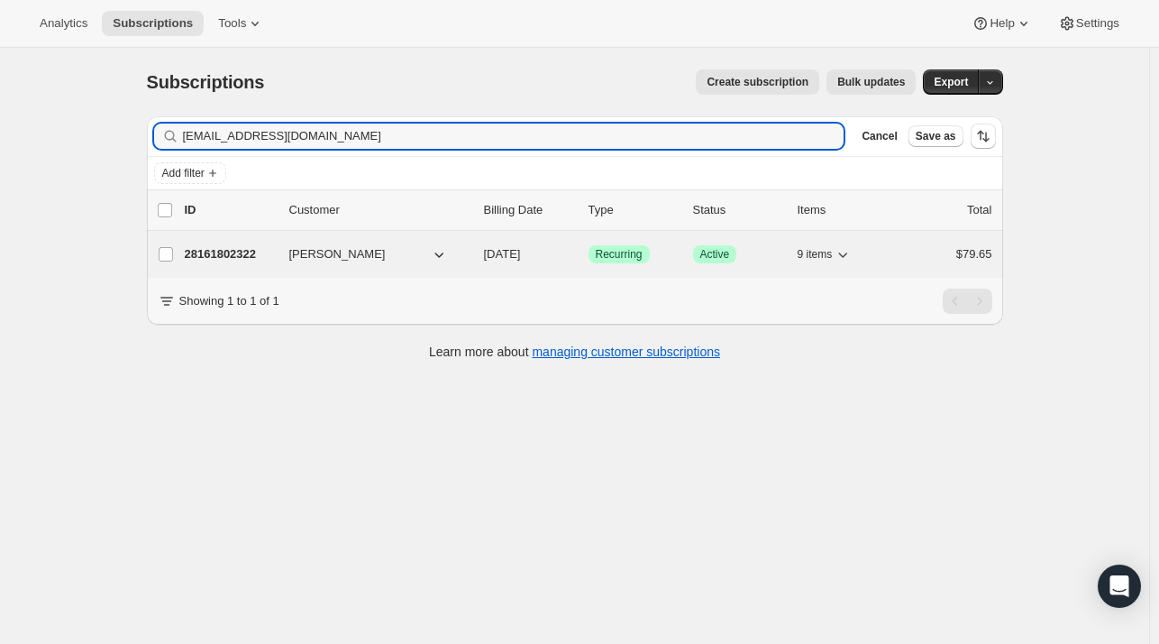
type input "[EMAIL_ADDRESS][DOMAIN_NAME]"
click at [224, 245] on p "28161802322" at bounding box center [230, 254] width 90 height 18
